Goal: Information Seeking & Learning: Find specific fact

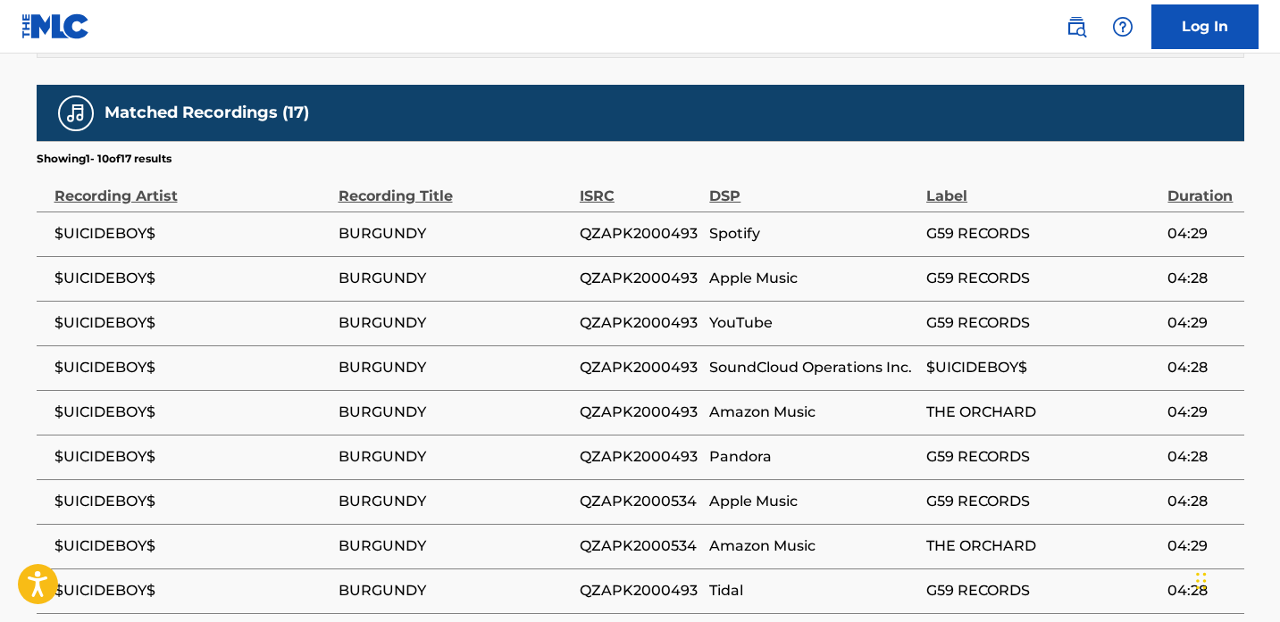
scroll to position [1319, 0]
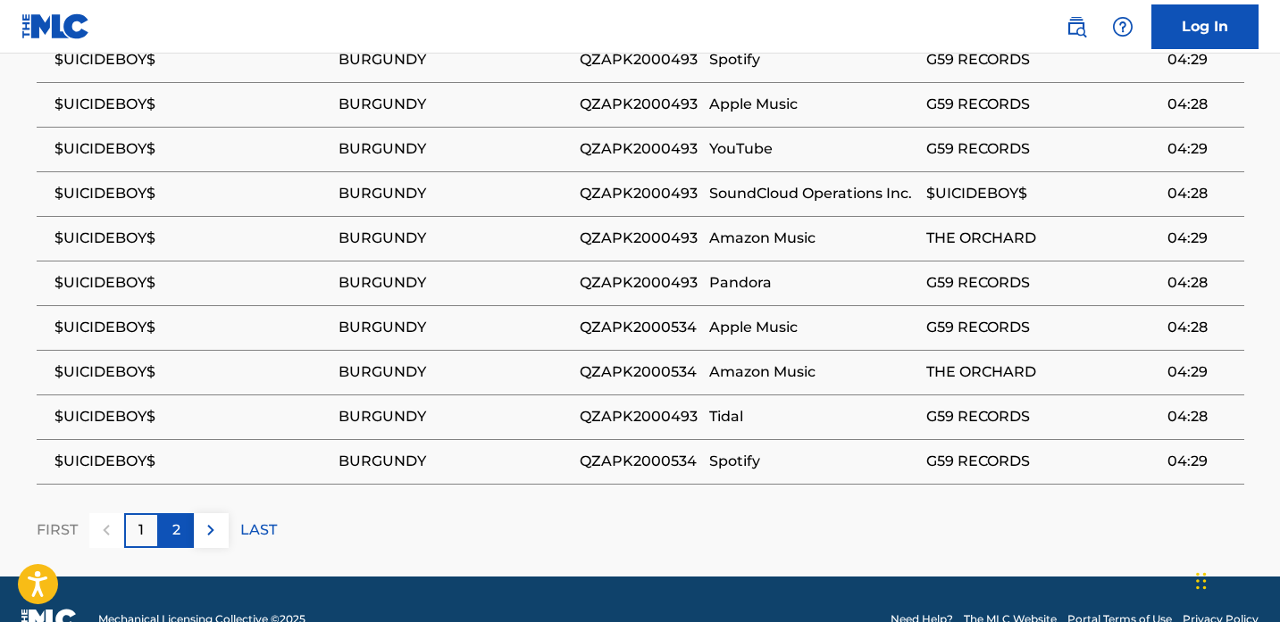
click at [164, 513] on div "2" at bounding box center [176, 530] width 35 height 35
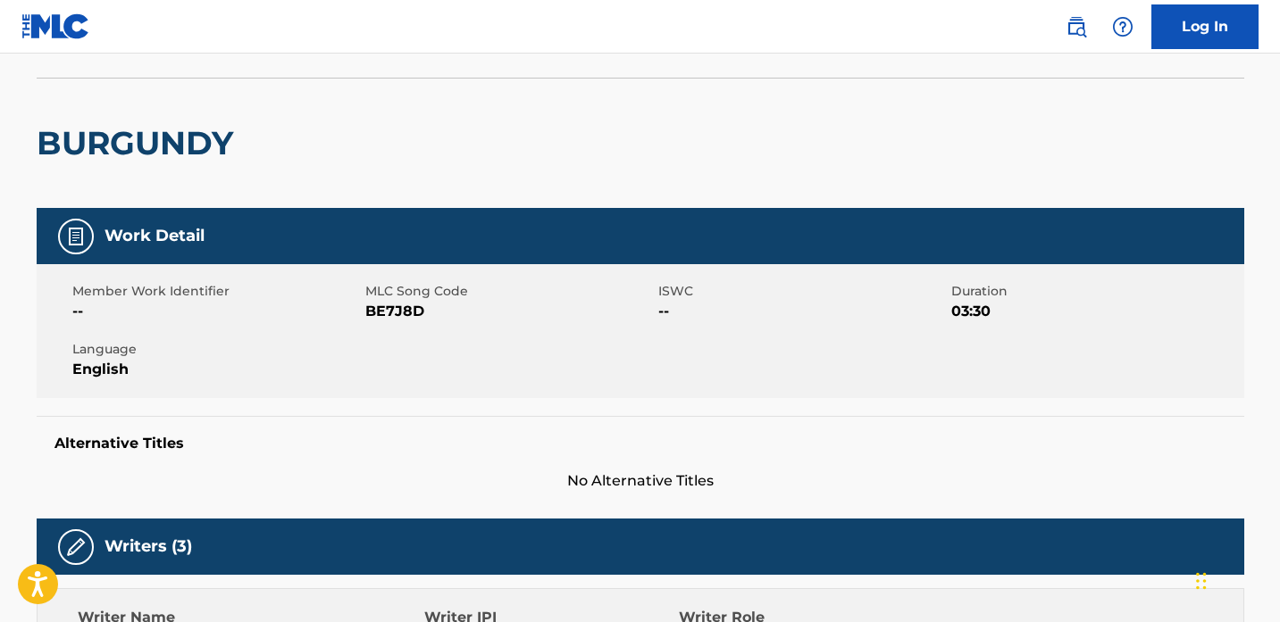
scroll to position [0, 0]
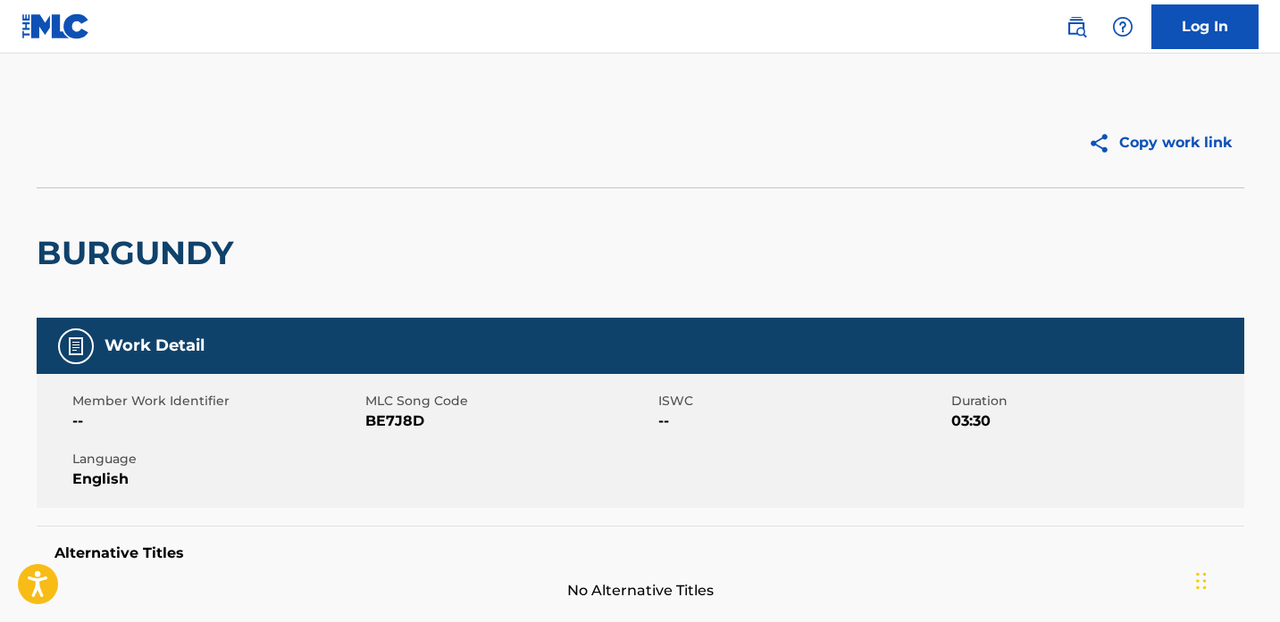
click at [171, 263] on h2 "BURGUNDY" at bounding box center [139, 253] width 205 height 40
click at [47, 14] on img at bounding box center [55, 26] width 69 height 26
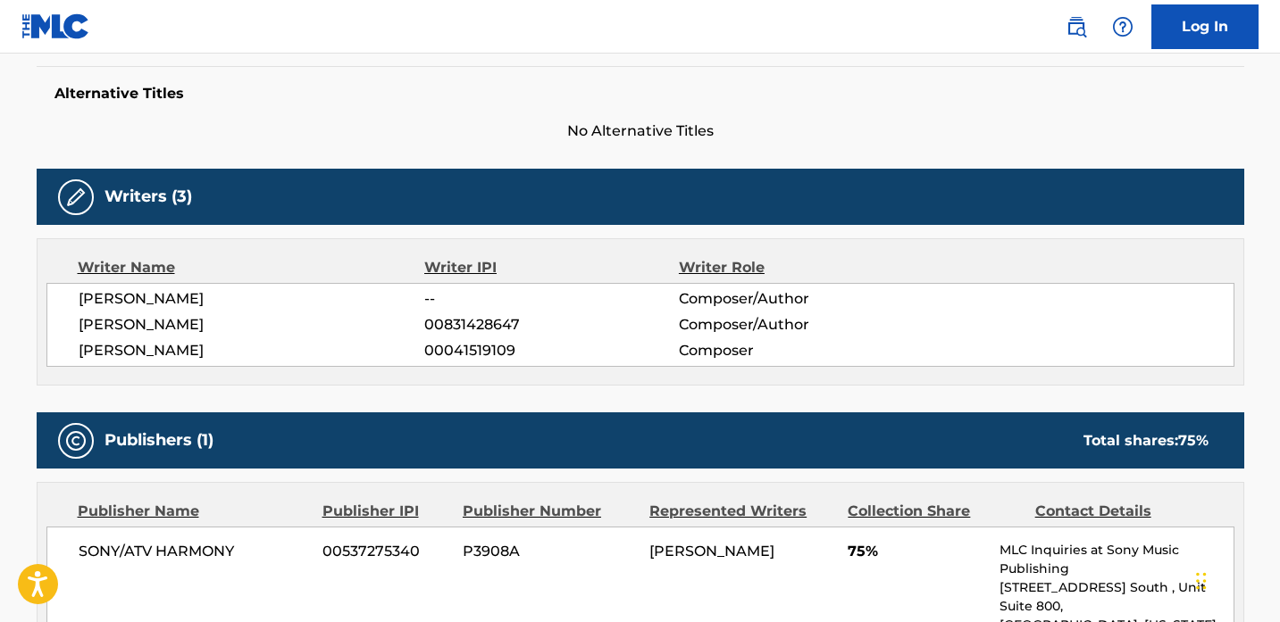
scroll to position [772, 0]
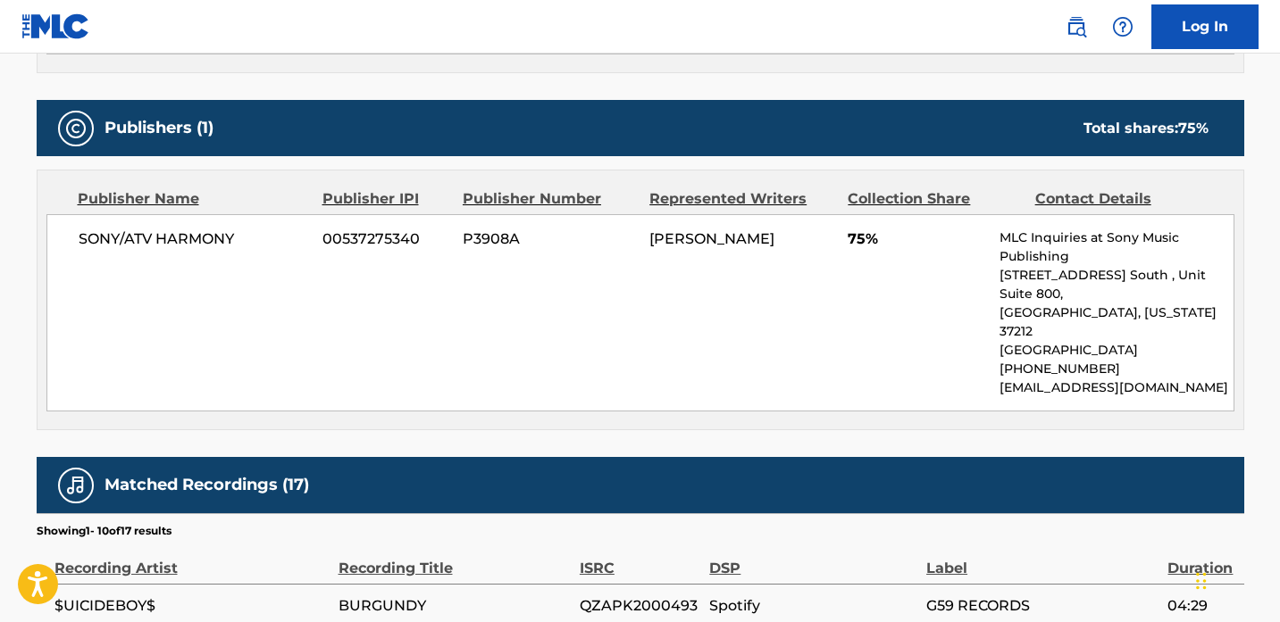
drag, startPoint x: 830, startPoint y: 241, endPoint x: 647, endPoint y: 238, distance: 182.2
click at [647, 238] on div "SONY/ATV HARMONY 00537275340 P3908A [PERSON_NAME] 75% MLC Inquiries at Sony Mus…" at bounding box center [640, 312] width 1188 height 197
copy span "[PERSON_NAME]"
